Goal: Information Seeking & Learning: Learn about a topic

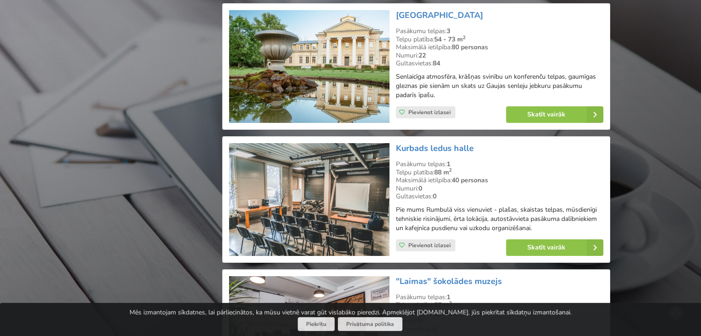
scroll to position [6935, 0]
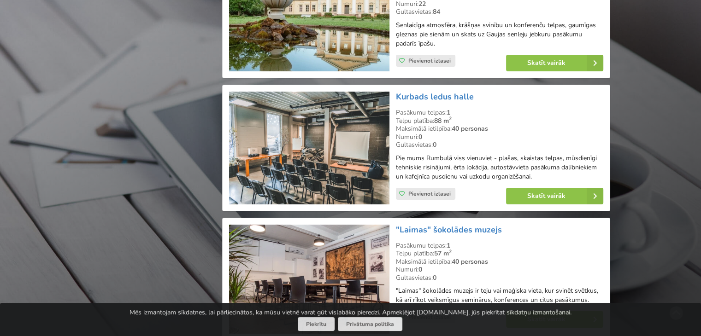
click at [446, 274] on div "Gultasvietas: 0" at bounding box center [499, 278] width 207 height 8
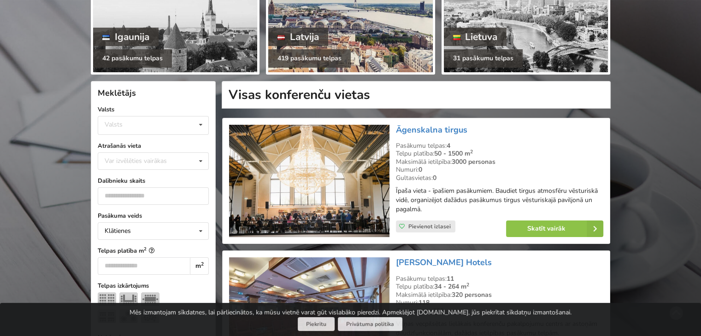
scroll to position [132, 0]
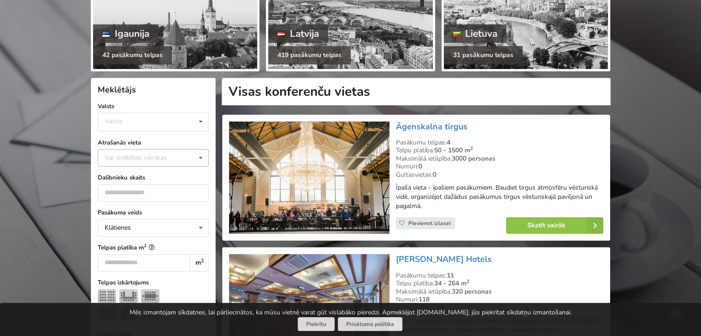
click at [158, 159] on div "Var izvēlēties vairākas" at bounding box center [144, 158] width 85 height 11
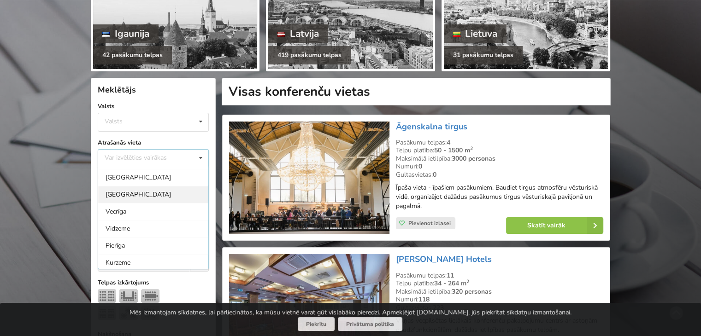
click at [131, 197] on div "[GEOGRAPHIC_DATA]" at bounding box center [153, 194] width 110 height 17
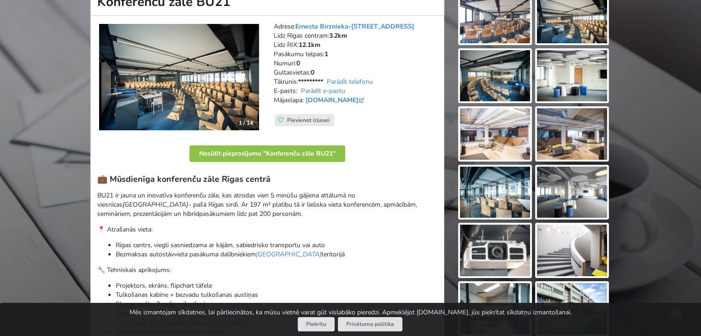
scroll to position [120, 0]
click at [268, 202] on p "BU21 ir jauna un inovatīva konferenču zāle, kas atrodas vien 5 minūšu gājiena a…" at bounding box center [267, 205] width 340 height 28
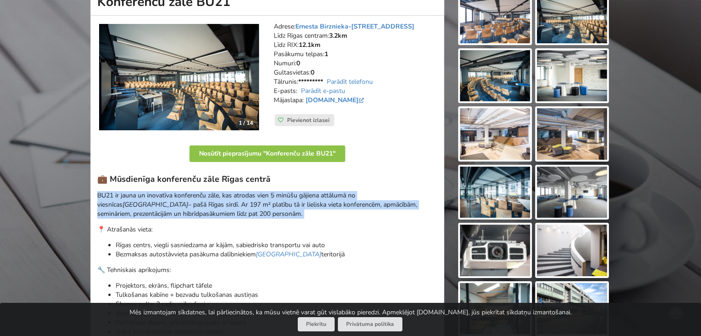
click at [268, 202] on p "BU21 ir jauna un inovatīva konferenču zāle, kas atrodas vien 5 minūšu gājiena a…" at bounding box center [267, 205] width 340 height 28
click at [284, 209] on p "BU21 ir jauna un inovatīva konferenču zāle, kas atrodas vien 5 minūšu gājiena a…" at bounding box center [267, 205] width 340 height 28
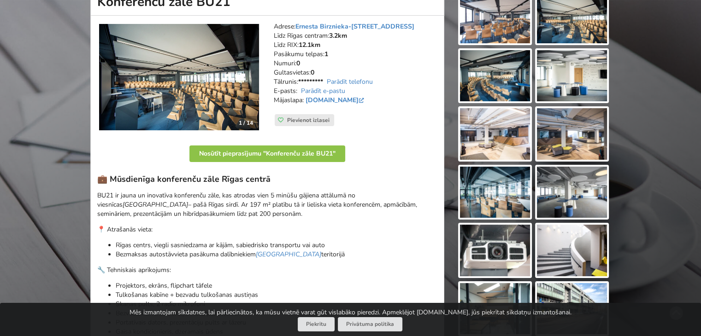
click at [284, 209] on p "BU21 ir jauna un inovatīva konferenču zāle, kas atrodas vien 5 minūšu gājiena a…" at bounding box center [267, 205] width 340 height 28
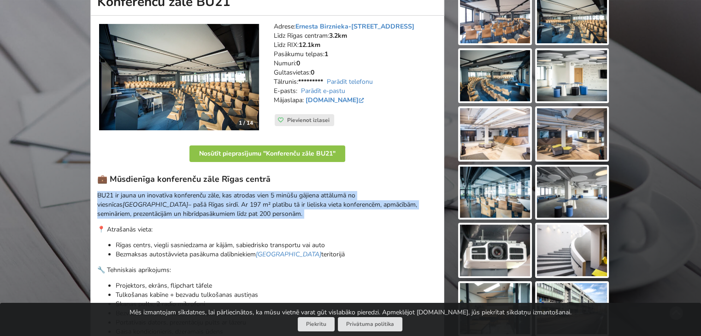
click at [284, 209] on p "BU21 ir jauna un inovatīva konferenču zāle, kas atrodas vien 5 minūšu gājiena a…" at bounding box center [267, 205] width 340 height 28
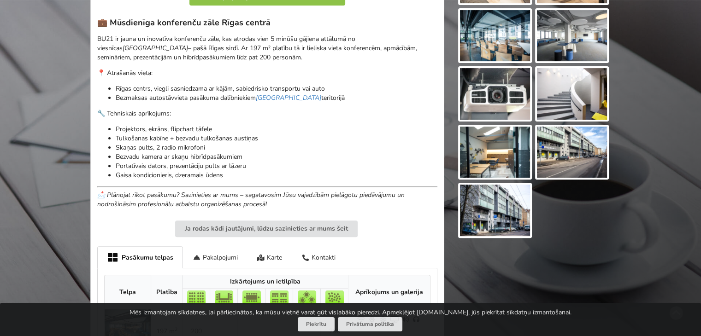
scroll to position [419, 0]
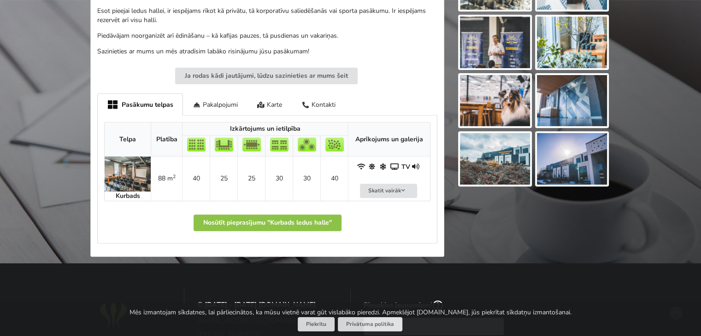
scroll to position [329, 0]
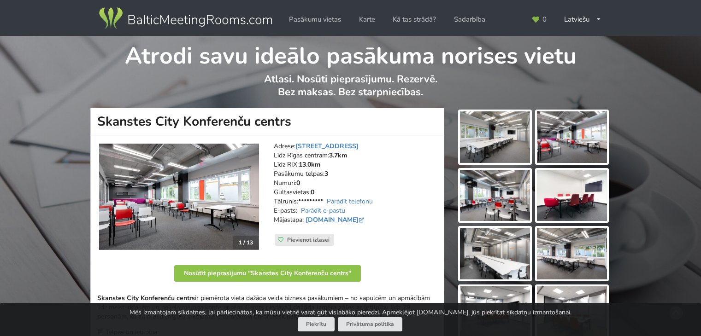
scroll to position [18, 0]
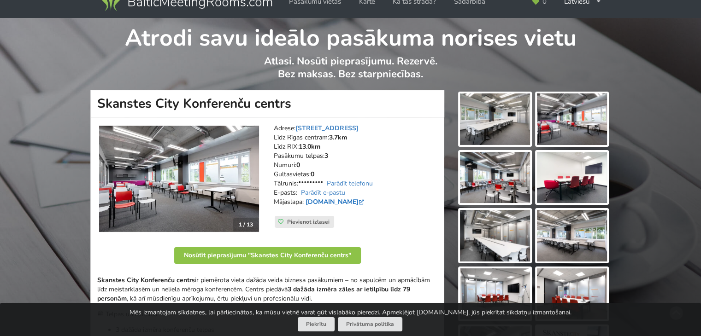
click at [333, 200] on link "skanstescity.lv" at bounding box center [335, 202] width 60 height 9
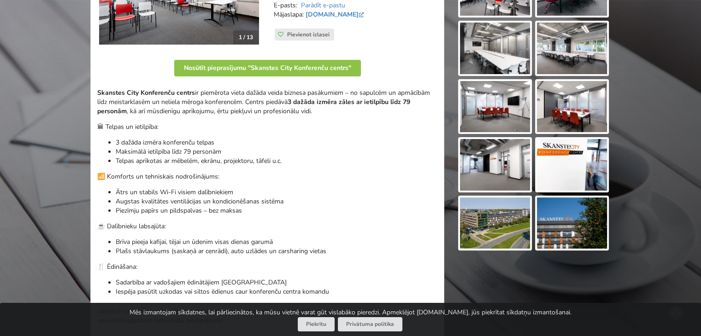
scroll to position [206, 0]
click at [379, 153] on p "Maksimālā ietilpība līdz 79 personām" at bounding box center [277, 151] width 322 height 9
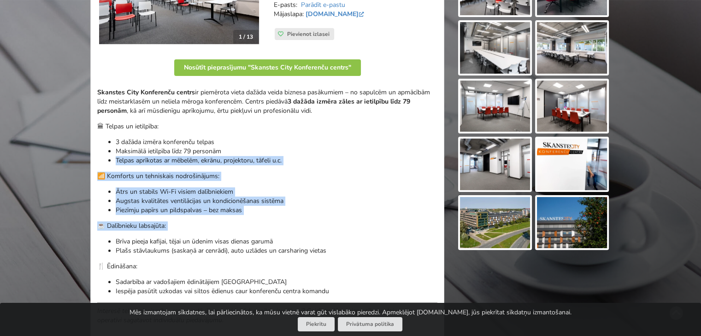
drag, startPoint x: 379, startPoint y: 153, endPoint x: 392, endPoint y: 218, distance: 66.7
click at [392, 218] on div "Skanstes City Konferenču centrs ir piemērota vieta dažāda veida biznesa pasākum…" at bounding box center [267, 206] width 340 height 237
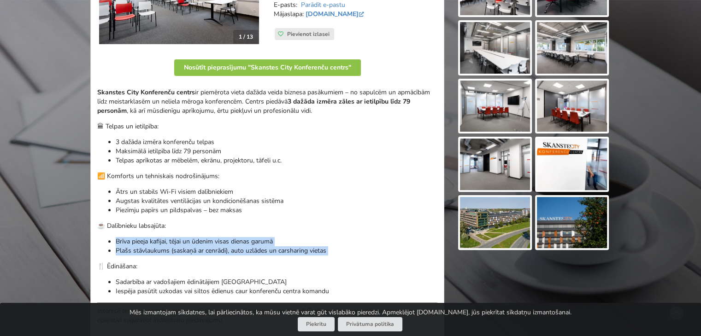
drag, startPoint x: 392, startPoint y: 218, endPoint x: 393, endPoint y: 249, distance: 30.9
click at [393, 249] on div "Skanstes City Konferenču centrs ir piemērota vieta dažāda veida biznesa pasākum…" at bounding box center [267, 206] width 340 height 237
click at [393, 249] on p "Plašs stāvlaukums (saskaņā ar cenrādi), auto uzlādes un carsharing vietas" at bounding box center [277, 250] width 322 height 9
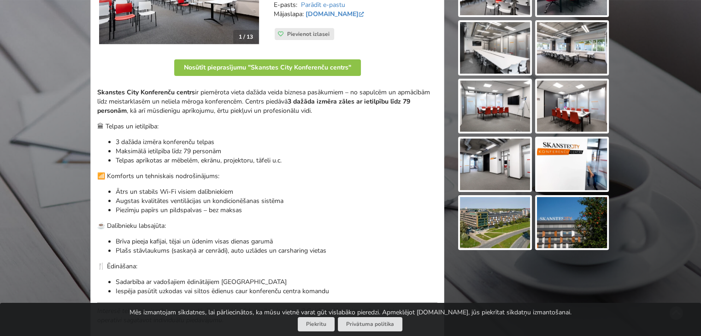
click at [393, 249] on p "Plašs stāvlaukums (saskaņā ar cenrādi), auto uzlādes un carsharing vietas" at bounding box center [277, 250] width 322 height 9
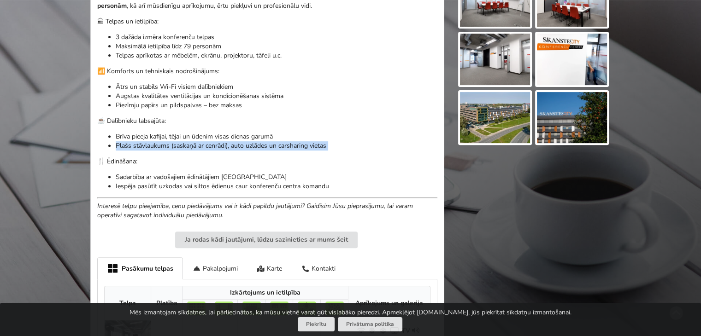
scroll to position [313, 0]
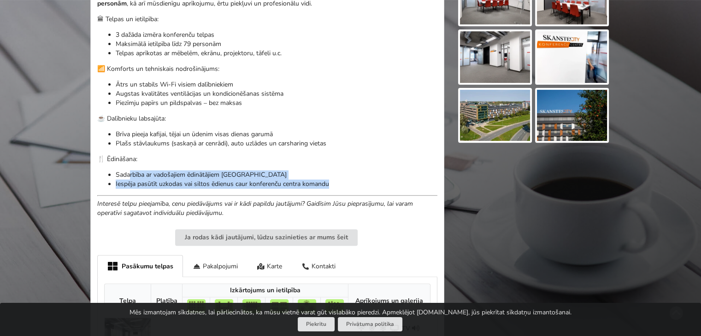
drag, startPoint x: 344, startPoint y: 185, endPoint x: 129, endPoint y: 174, distance: 215.5
click at [129, 174] on ul "Sadarbība ar vadošajiem ēdinātājiem Latvijā Iespēja pasūtīt uzkodas vai siltos …" at bounding box center [267, 179] width 340 height 18
click at [129, 174] on p "Sadarbība ar vadošajiem ēdinātājiem Latvijā" at bounding box center [277, 174] width 322 height 9
drag, startPoint x: 129, startPoint y: 174, endPoint x: 378, endPoint y: 191, distance: 249.4
click at [378, 191] on div "Skanstes City Konferenču centrs ir piemērota vieta dažāda veida biznesa pasākum…" at bounding box center [267, 99] width 340 height 237
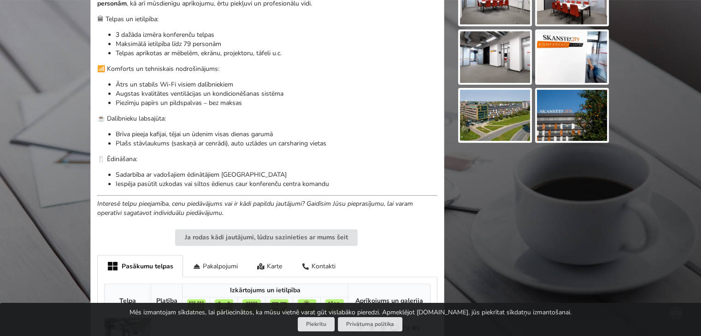
click at [378, 191] on div "Skanstes City Konferenču centrs ir piemērota vieta dažāda veida biznesa pasākum…" at bounding box center [267, 99] width 340 height 237
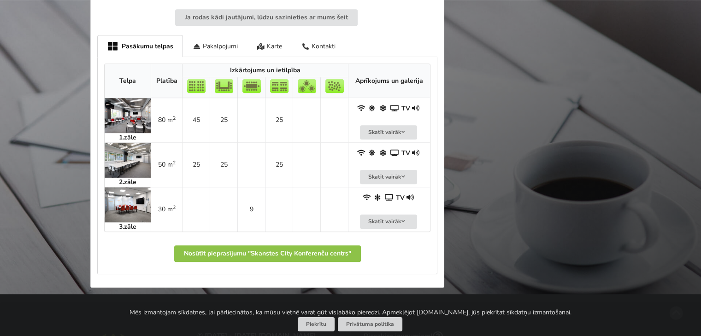
scroll to position [531, 0]
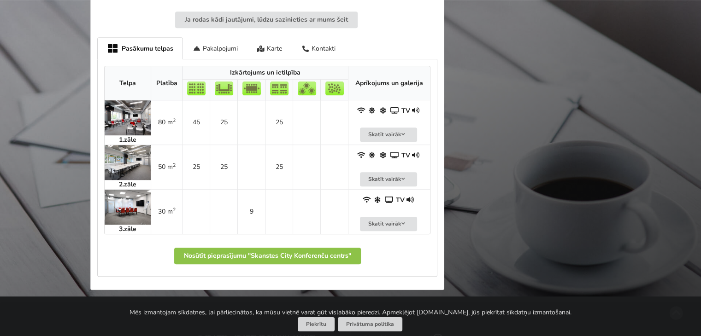
click at [118, 129] on img at bounding box center [128, 117] width 46 height 35
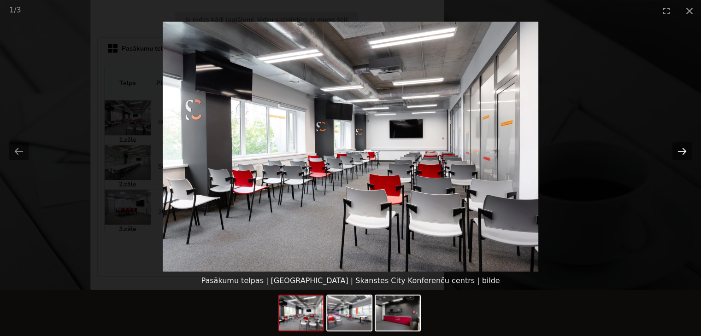
click at [684, 153] on button "Next slide" at bounding box center [681, 151] width 19 height 18
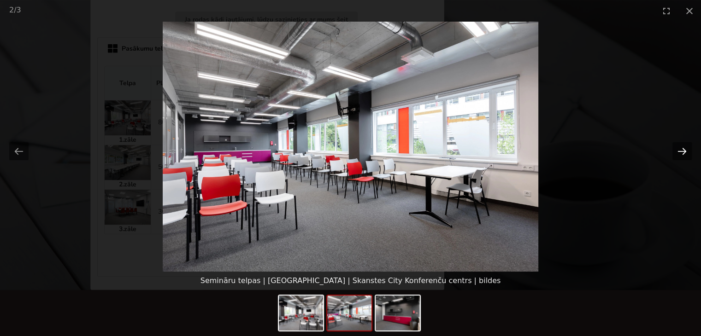
click at [684, 153] on button "Next slide" at bounding box center [681, 151] width 19 height 18
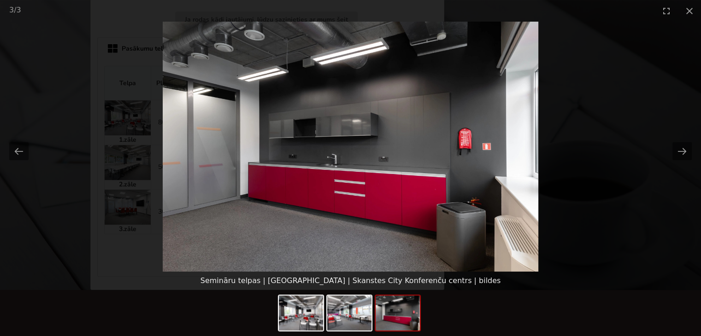
scroll to position [0, 0]
click at [654, 86] on picture at bounding box center [350, 147] width 701 height 250
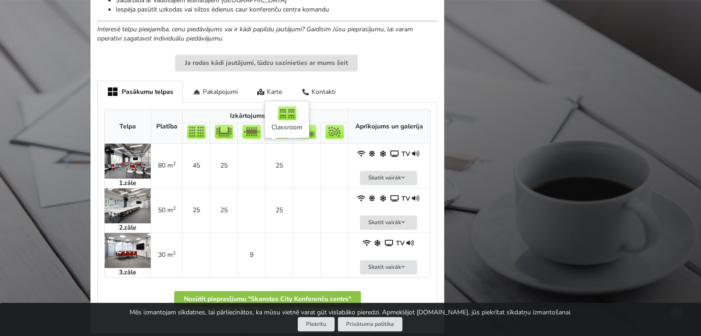
scroll to position [488, 0]
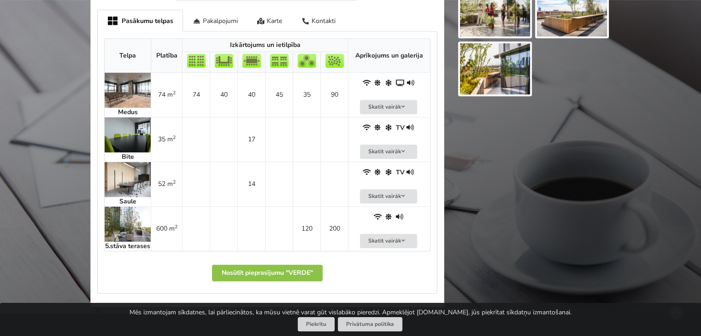
scroll to position [483, 0]
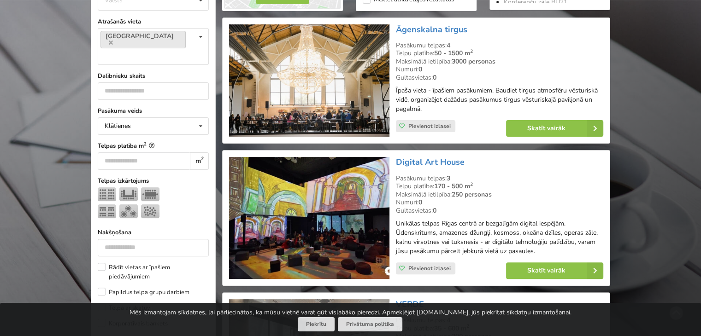
scroll to position [259, 0]
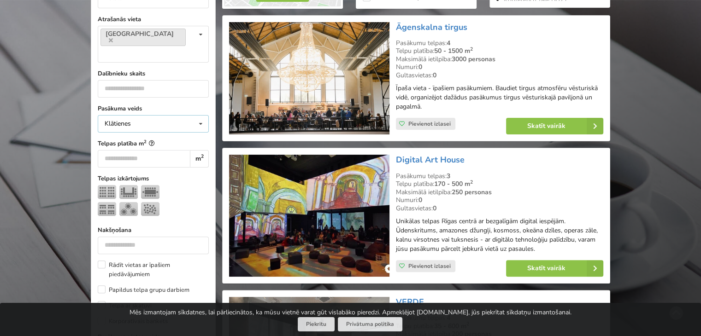
click at [198, 116] on icon at bounding box center [200, 124] width 13 height 17
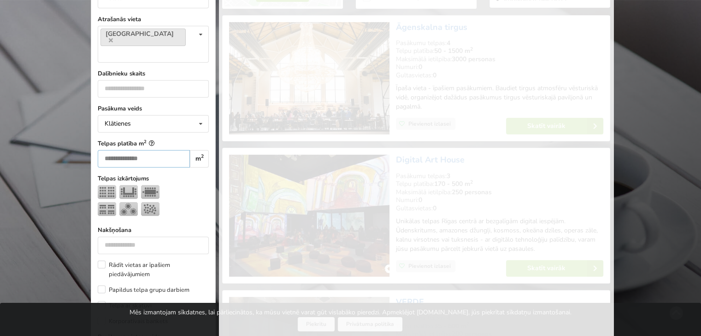
click at [165, 150] on input "*" at bounding box center [144, 159] width 92 height 18
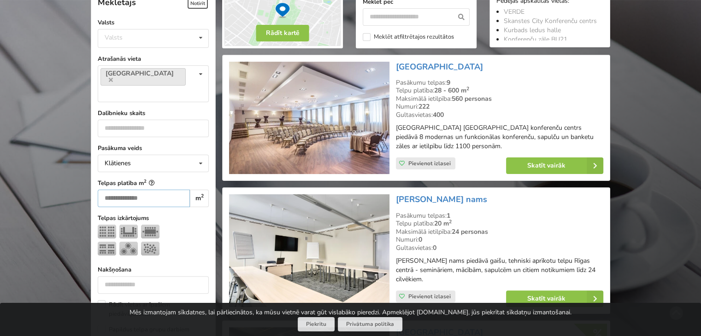
scroll to position [206, 0]
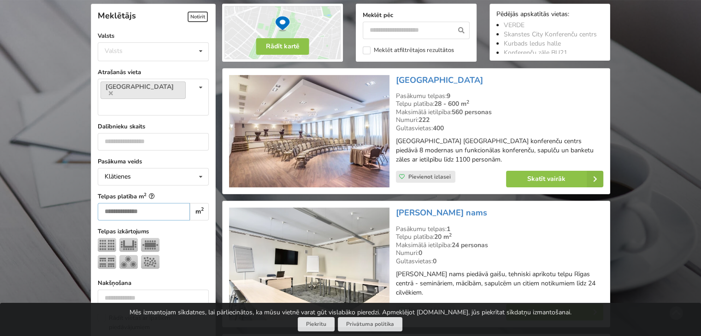
click at [167, 203] on input "*" at bounding box center [144, 212] width 92 height 18
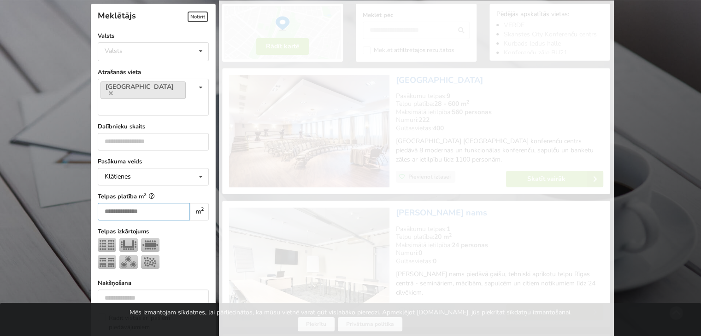
click at [167, 203] on input "*" at bounding box center [144, 212] width 92 height 18
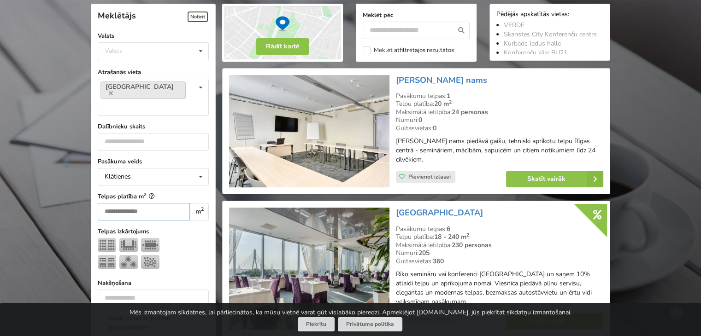
click at [158, 203] on input "*" at bounding box center [144, 212] width 92 height 18
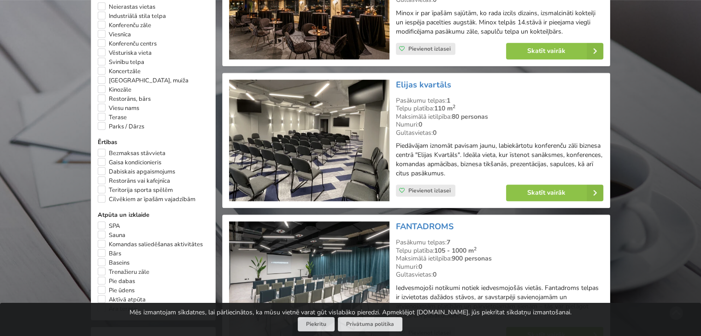
scroll to position [597, 0]
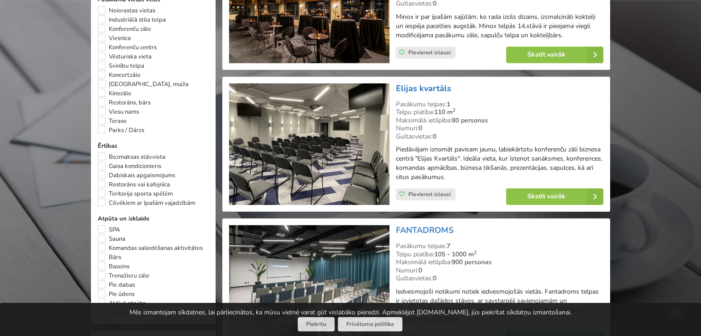
type input "***"
drag, startPoint x: 440, startPoint y: 89, endPoint x: 450, endPoint y: 94, distance: 11.7
click at [450, 94] on div "Elijas kvartāls Pasākumu telpas: 1 Telpu platība: 110 m 2 Maksimālā ietilpība: …" at bounding box center [500, 144] width 214 height 129
click at [445, 88] on link "Elijas kvartāls" at bounding box center [423, 88] width 55 height 11
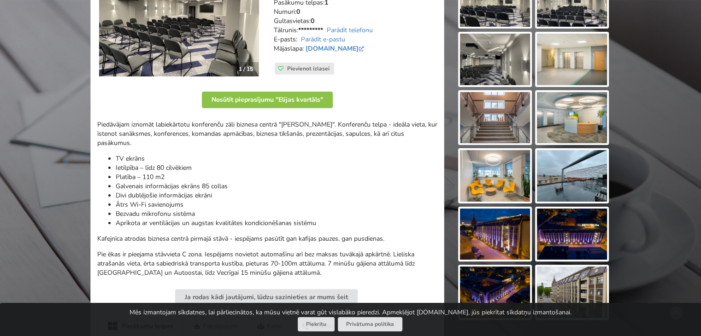
scroll to position [195, 0]
click at [344, 170] on li "Ietilpība – līdz 80 cilvēkiem" at bounding box center [277, 167] width 322 height 9
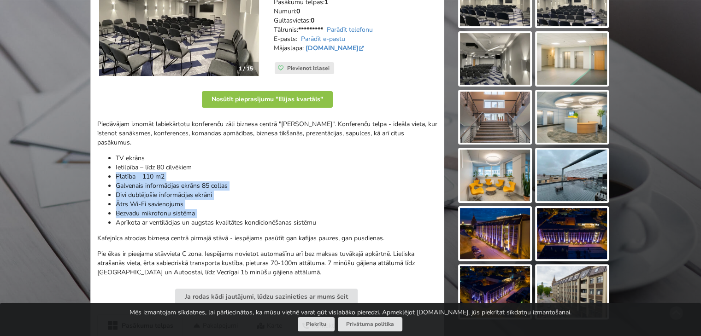
drag, startPoint x: 0, startPoint y: 0, endPoint x: 350, endPoint y: 220, distance: 413.7
click at [350, 220] on ul "TV ekrāns Ietilpība – līdz 80 cilvēkiem Platība – 110 m2 Galvenais informācijas…" at bounding box center [267, 191] width 340 height 74
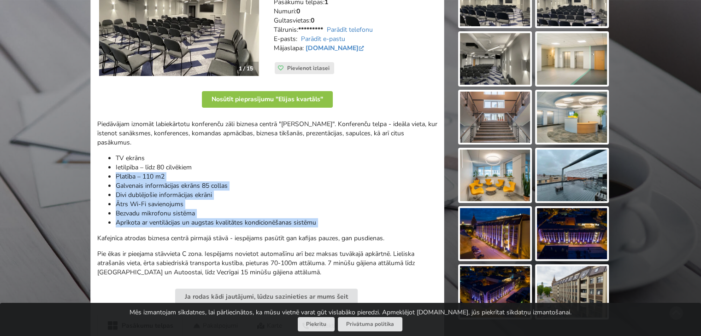
click at [350, 220] on li "Aprīkota ar ventilācijas un augstas kvalitātes kondicionēšanas sistēmu" at bounding box center [277, 222] width 322 height 9
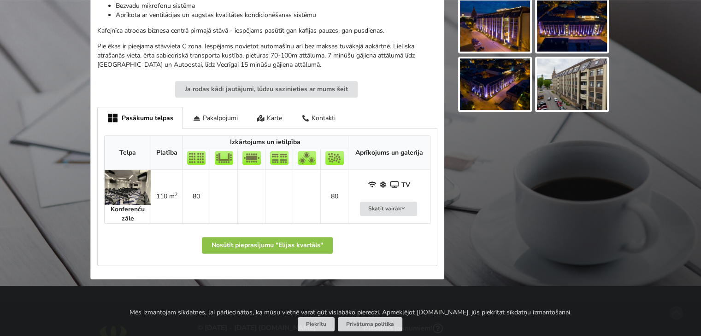
scroll to position [404, 0]
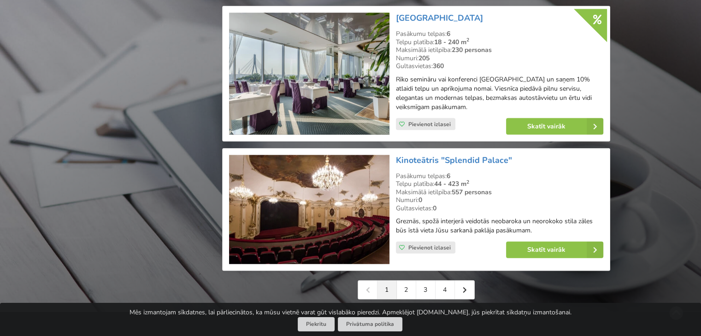
scroll to position [2059, 0]
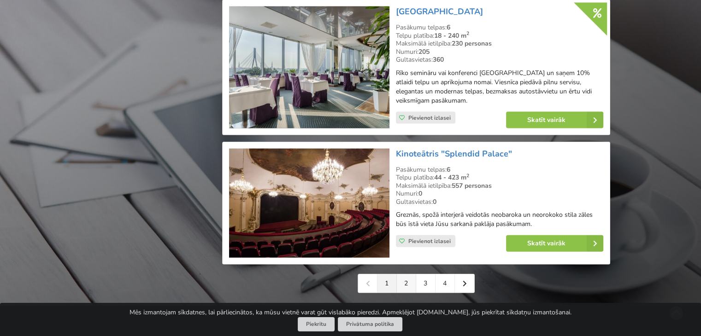
click at [405, 275] on link "2" at bounding box center [406, 284] width 19 height 18
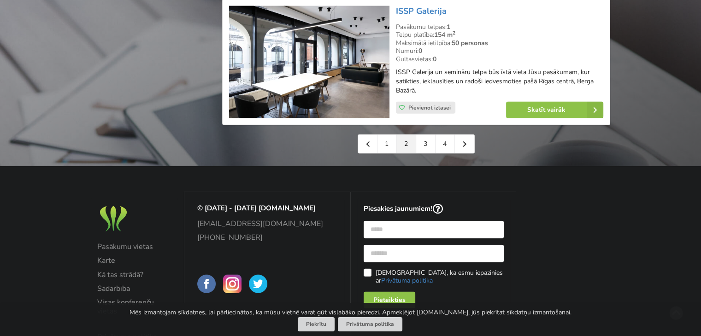
scroll to position [2145, 0]
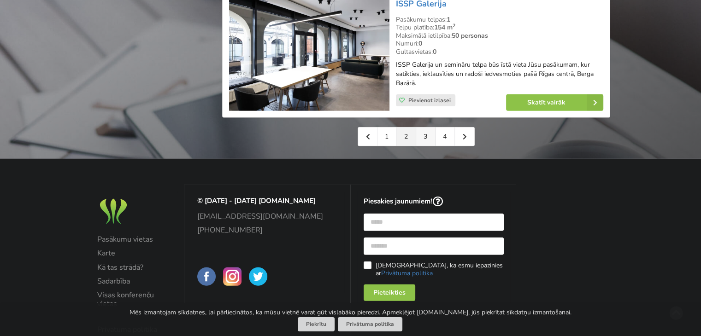
click at [421, 138] on link "3" at bounding box center [425, 137] width 19 height 18
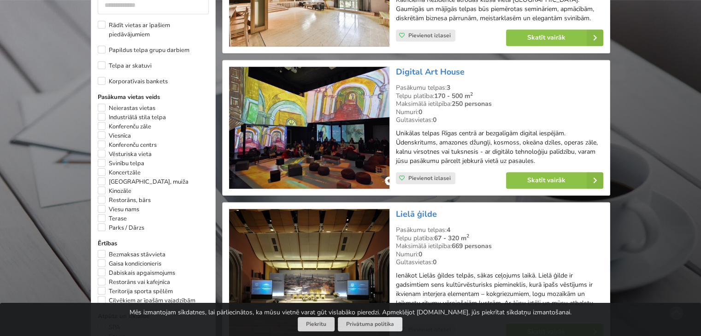
scroll to position [506, 0]
